Goal: Obtain resource: Download file/media

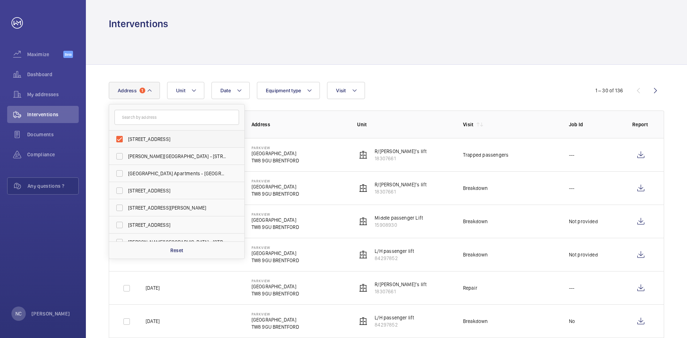
click at [119, 139] on label "[STREET_ADDRESS]" at bounding box center [171, 139] width 125 height 17
click at [119, 139] on input "[STREET_ADDRESS]" at bounding box center [119, 139] width 14 height 14
checkbox input "false"
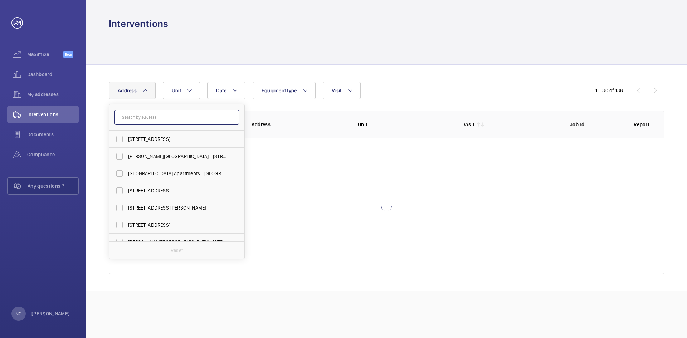
click at [144, 116] on input "text" at bounding box center [177, 117] width 125 height 15
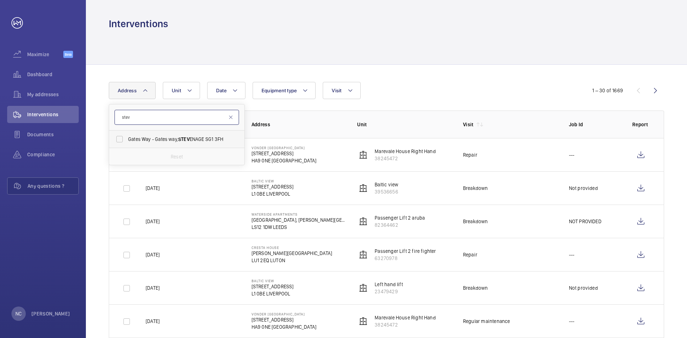
type input "stev"
click at [168, 140] on span "Gates Way - Gates way, [PERSON_NAME] SG1 3FH" at bounding box center [177, 139] width 98 height 7
click at [127, 140] on input "Gates Way - Gates way, [PERSON_NAME] SG1 3FH" at bounding box center [119, 139] width 14 height 14
checkbox input "true"
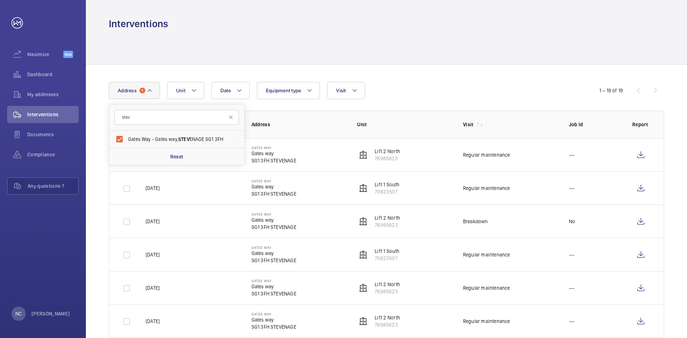
drag, startPoint x: 440, startPoint y: 78, endPoint x: 435, endPoint y: 80, distance: 5.3
click at [124, 155] on input "checkbox" at bounding box center [127, 155] width 14 height 14
checkbox input "true"
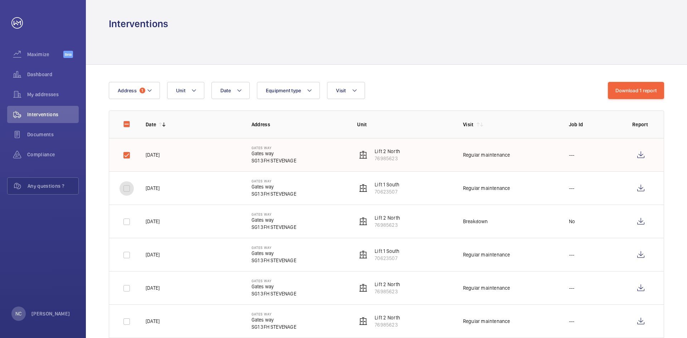
click at [128, 188] on input "checkbox" at bounding box center [127, 189] width 14 height 14
checkbox input "true"
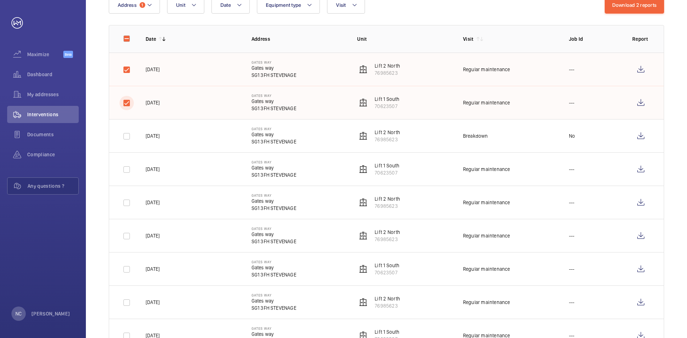
scroll to position [107, 0]
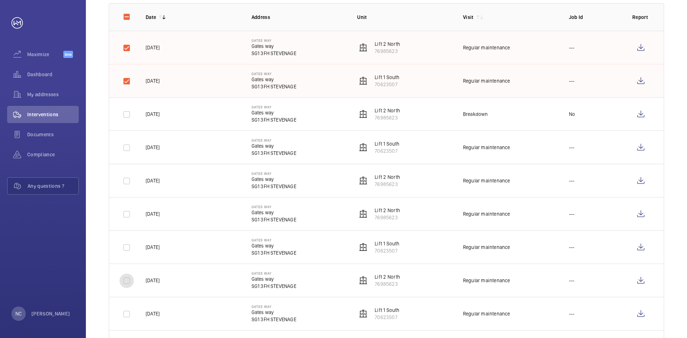
click at [124, 281] on input "checkbox" at bounding box center [127, 281] width 14 height 14
checkbox input "true"
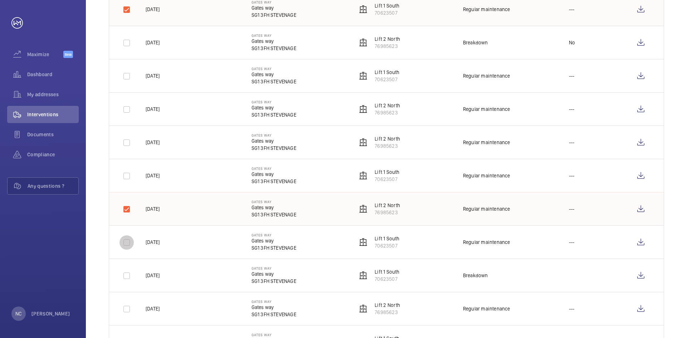
click at [126, 242] on input "checkbox" at bounding box center [127, 243] width 14 height 14
checkbox input "true"
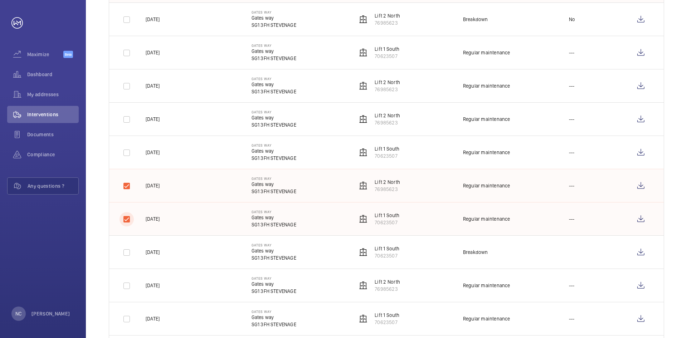
scroll to position [215, 0]
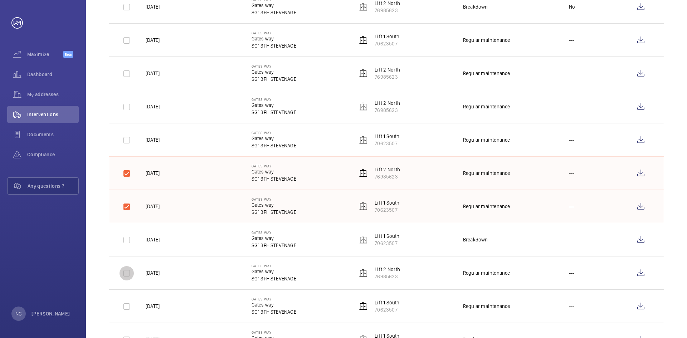
click at [129, 274] on input "checkbox" at bounding box center [127, 273] width 14 height 14
checkbox input "true"
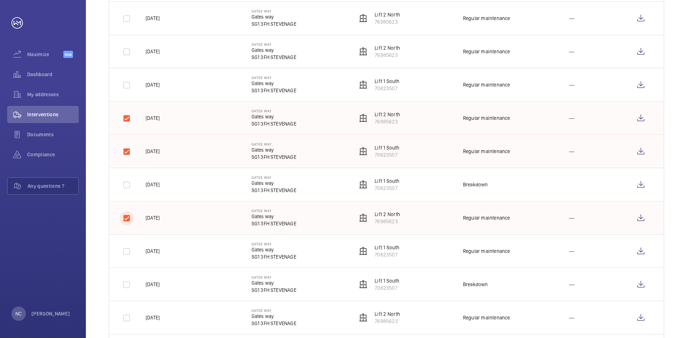
scroll to position [286, 0]
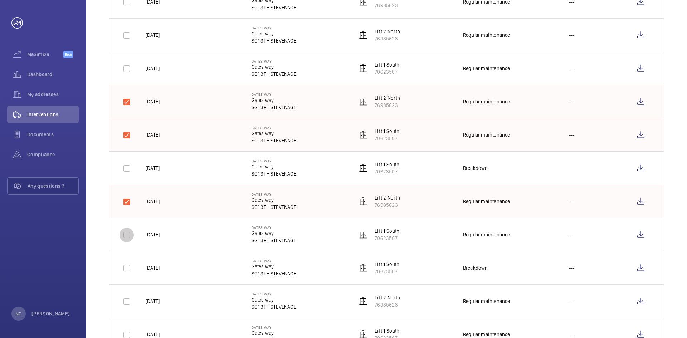
click at [129, 236] on input "checkbox" at bounding box center [127, 235] width 14 height 14
click at [125, 232] on input "checkbox" at bounding box center [127, 235] width 14 height 14
checkbox input "false"
click at [130, 203] on input "checkbox" at bounding box center [127, 202] width 14 height 14
checkbox input "false"
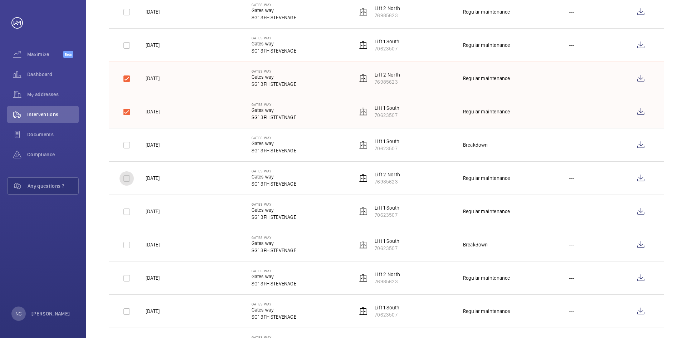
scroll to position [322, 0]
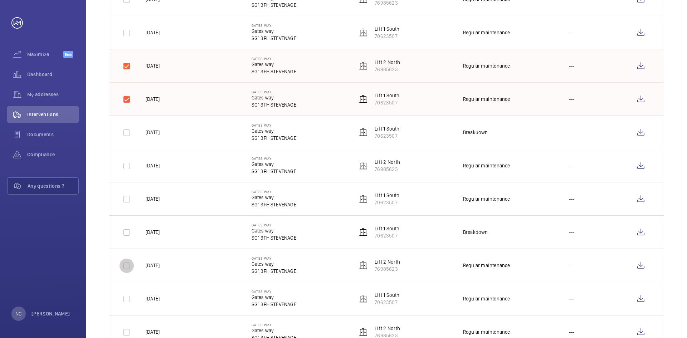
click at [125, 265] on input "checkbox" at bounding box center [127, 266] width 14 height 14
checkbox input "true"
click at [128, 300] on input "checkbox" at bounding box center [127, 299] width 14 height 14
checkbox input "true"
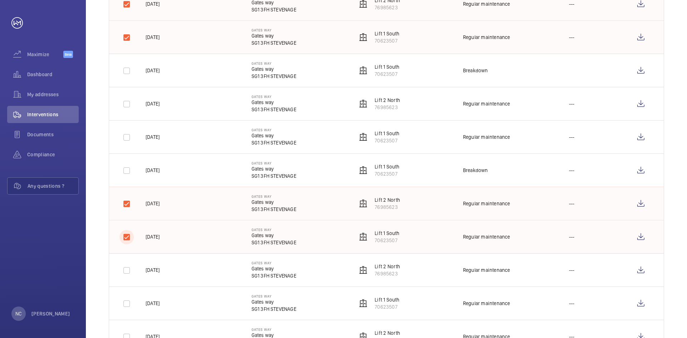
scroll to position [394, 0]
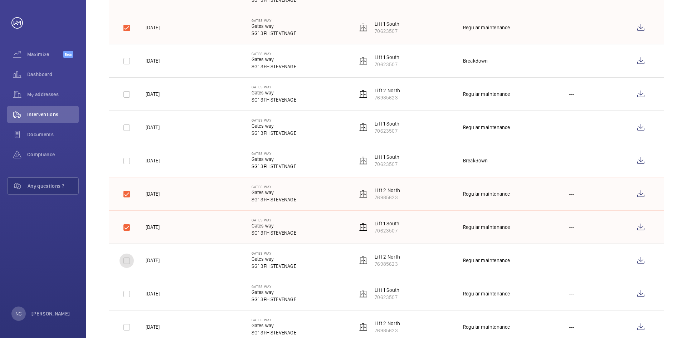
click at [127, 262] on input "checkbox" at bounding box center [127, 261] width 14 height 14
checkbox input "true"
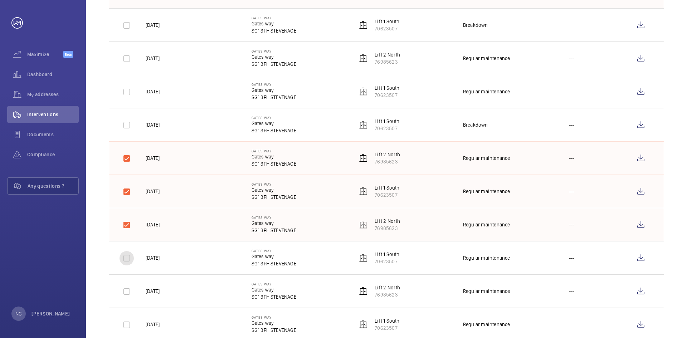
click at [126, 260] on input "checkbox" at bounding box center [127, 258] width 14 height 14
checkbox input "true"
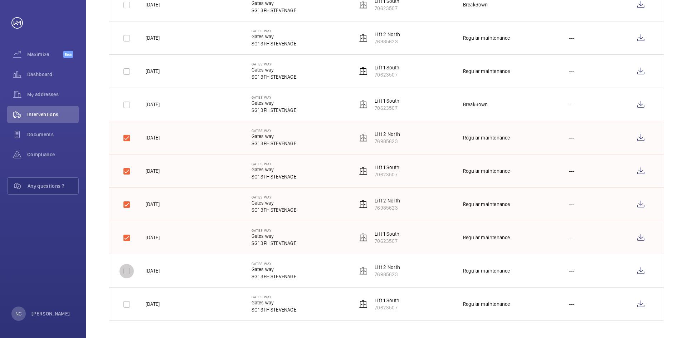
click at [127, 272] on input "checkbox" at bounding box center [127, 271] width 14 height 14
checkbox input "true"
click at [127, 305] on input "checkbox" at bounding box center [127, 305] width 14 height 14
checkbox input "true"
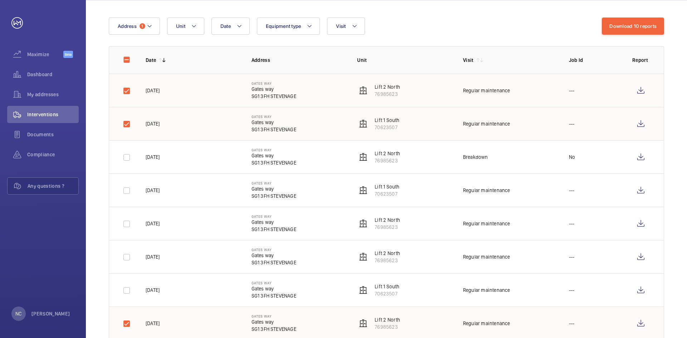
scroll to position [56, 0]
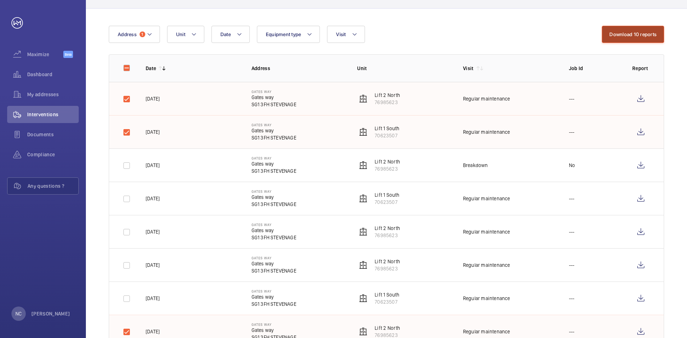
click at [645, 36] on button "Download 10 reports" at bounding box center [633, 34] width 62 height 17
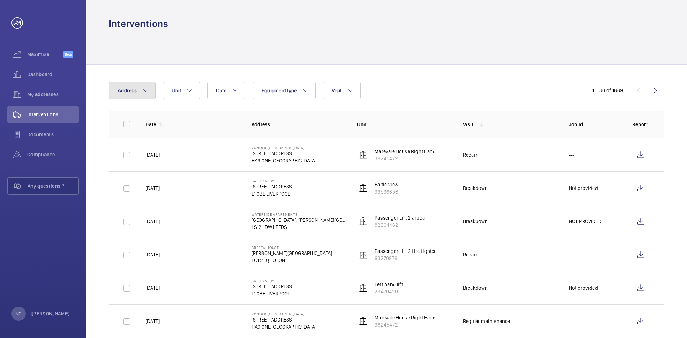
click at [134, 90] on span "Address" at bounding box center [127, 91] width 19 height 6
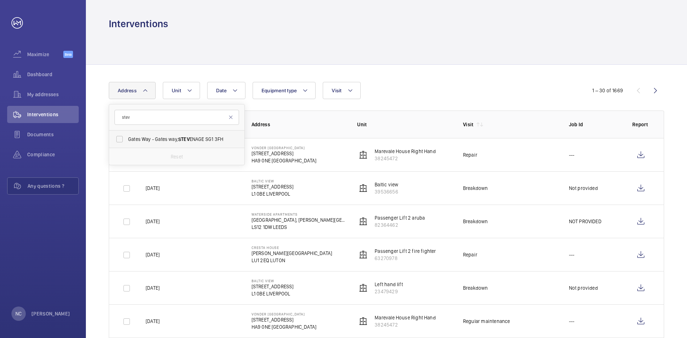
type input "stev"
click at [170, 139] on span "Gates Way - Gates way, [PERSON_NAME] SG1 3FH" at bounding box center [177, 139] width 98 height 7
click at [127, 139] on input "Gates Way - Gates way, [PERSON_NAME] SG1 3FH" at bounding box center [119, 139] width 14 height 14
checkbox input "true"
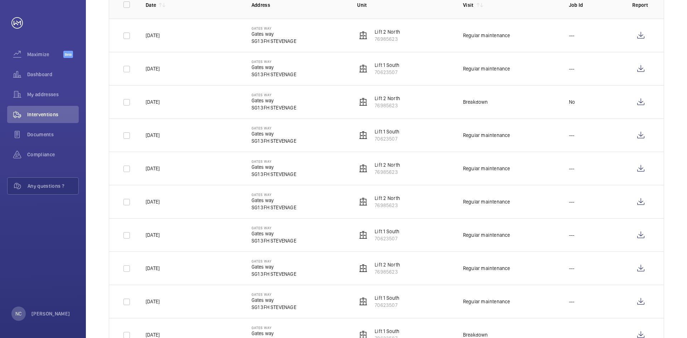
scroll to position [179, 0]
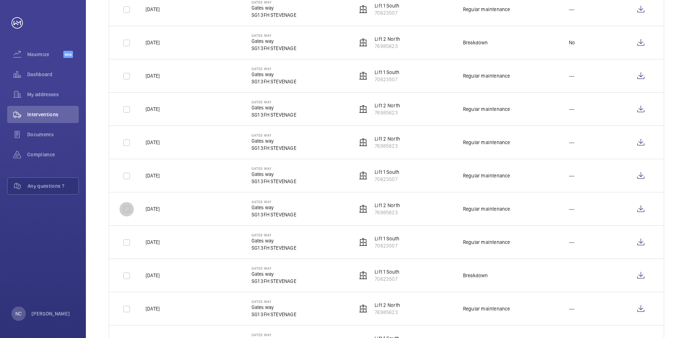
click at [128, 208] on input "checkbox" at bounding box center [127, 209] width 14 height 14
checkbox input "true"
click at [126, 243] on input "checkbox" at bounding box center [127, 243] width 14 height 14
checkbox input "true"
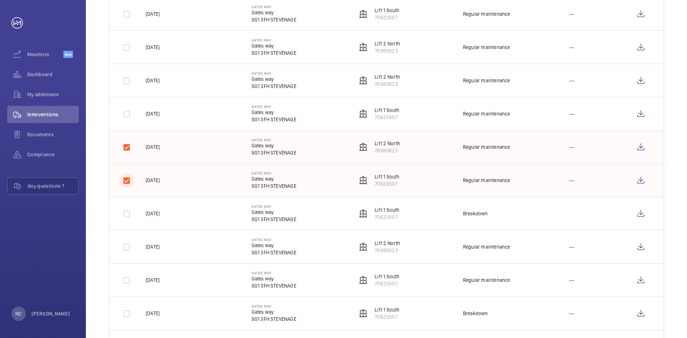
scroll to position [286, 0]
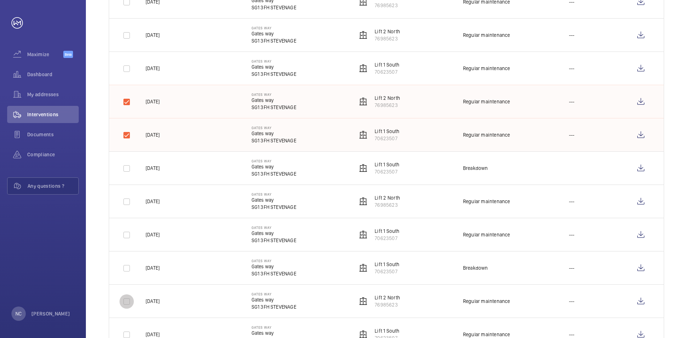
click at [127, 302] on input "checkbox" at bounding box center [127, 302] width 14 height 14
checkbox input "true"
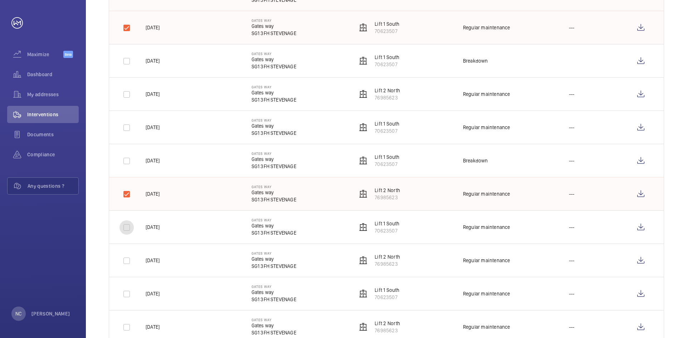
drag, startPoint x: 126, startPoint y: 229, endPoint x: 124, endPoint y: 250, distance: 21.0
click at [126, 229] on input "checkbox" at bounding box center [127, 228] width 14 height 14
checkbox input "true"
drag, startPoint x: 125, startPoint y: 262, endPoint x: 127, endPoint y: 270, distance: 8.4
click at [126, 262] on input "checkbox" at bounding box center [127, 261] width 14 height 14
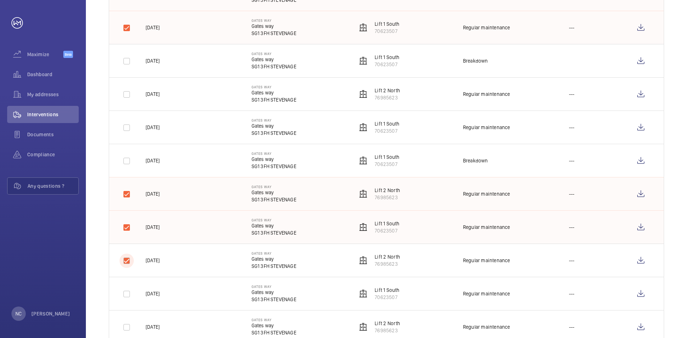
checkbox input "true"
click at [126, 292] on input "checkbox" at bounding box center [127, 294] width 14 height 14
checkbox input "true"
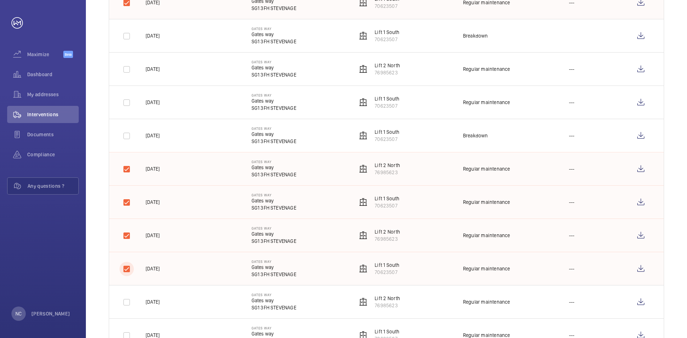
scroll to position [450, 0]
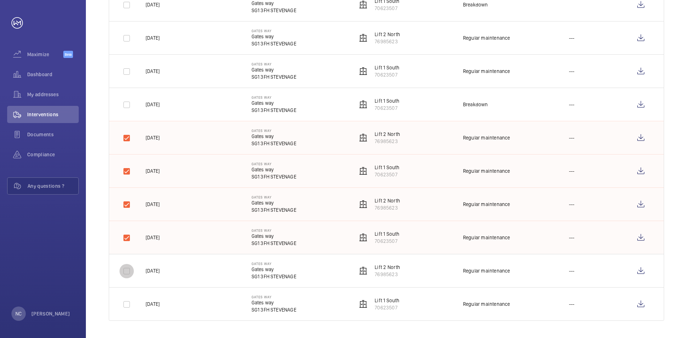
click at [129, 270] on input "checkbox" at bounding box center [127, 271] width 14 height 14
checkbox input "true"
click at [127, 308] on input "checkbox" at bounding box center [127, 305] width 14 height 14
checkbox input "true"
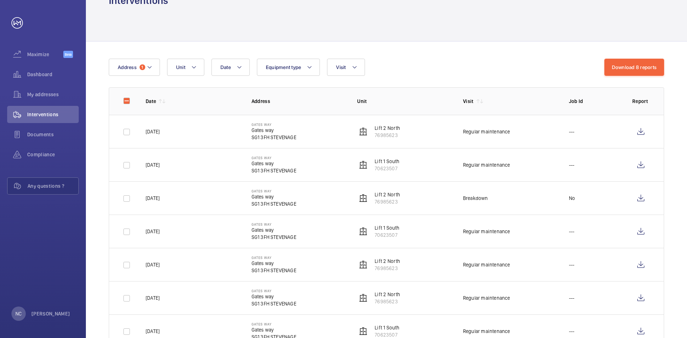
scroll to position [0, 0]
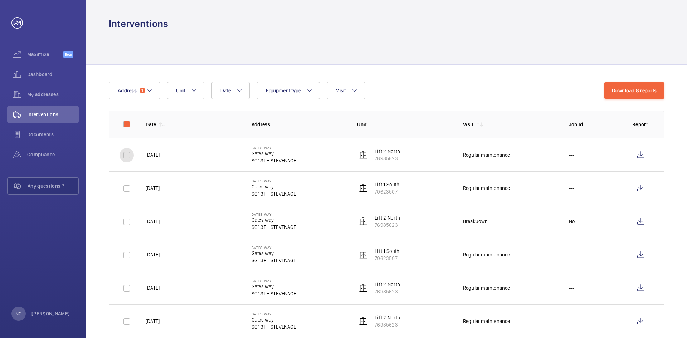
click at [129, 155] on input "checkbox" at bounding box center [127, 155] width 14 height 14
checkbox input "true"
click at [128, 191] on input "checkbox" at bounding box center [127, 189] width 14 height 14
checkbox input "true"
click at [632, 90] on button "Download 10 reports" at bounding box center [633, 90] width 62 height 17
